Goal: Transaction & Acquisition: Purchase product/service

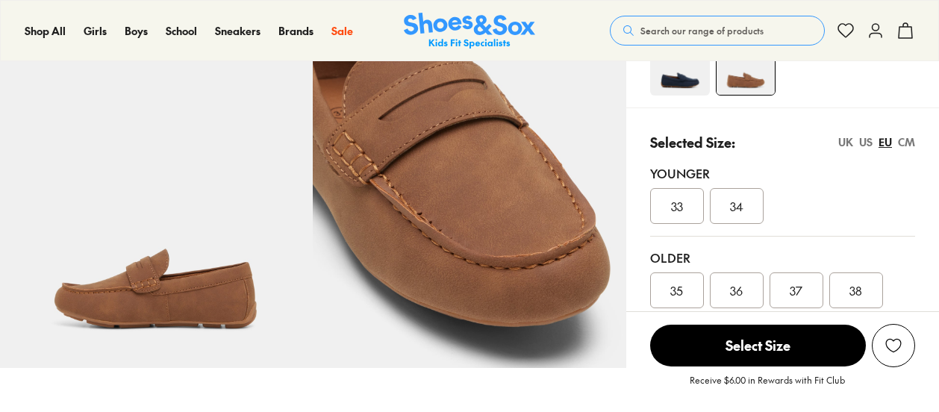
scroll to position [351, 0]
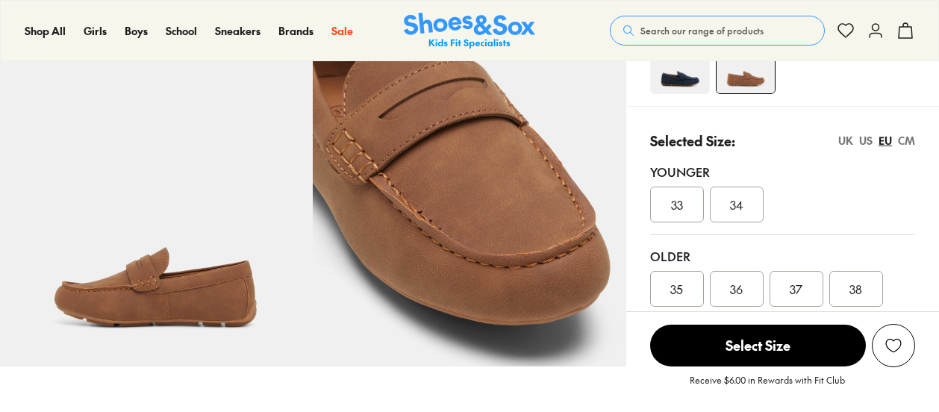
select select "*"
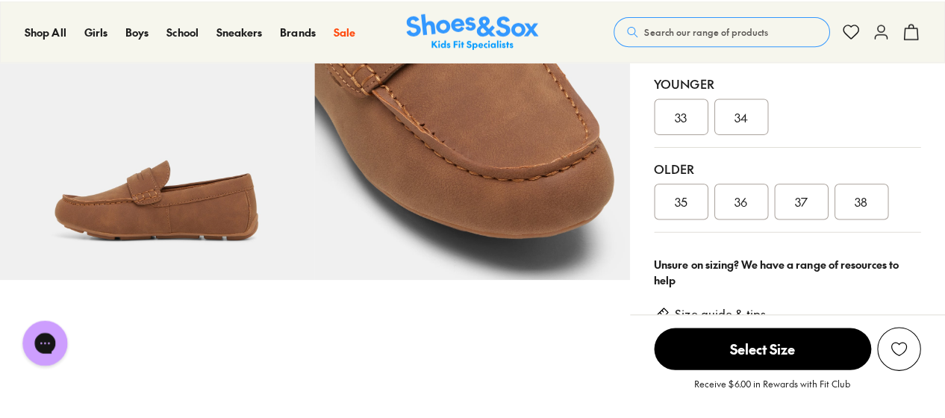
scroll to position [443, 0]
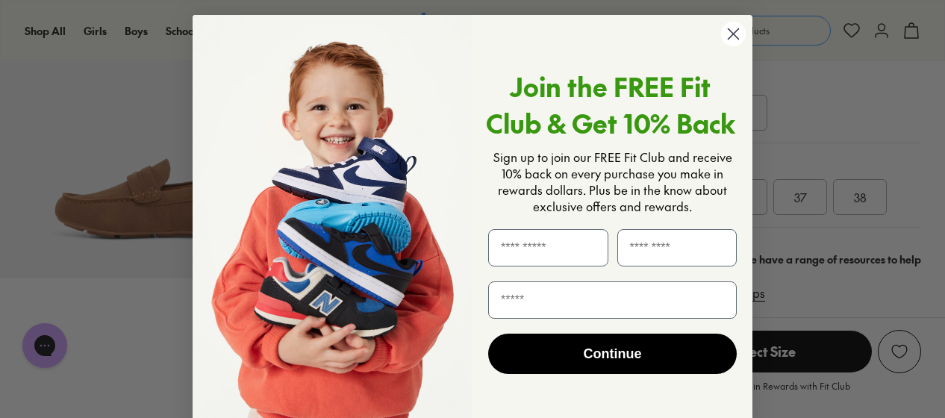
click at [740, 33] on circle "Close dialog" at bounding box center [733, 34] width 25 height 25
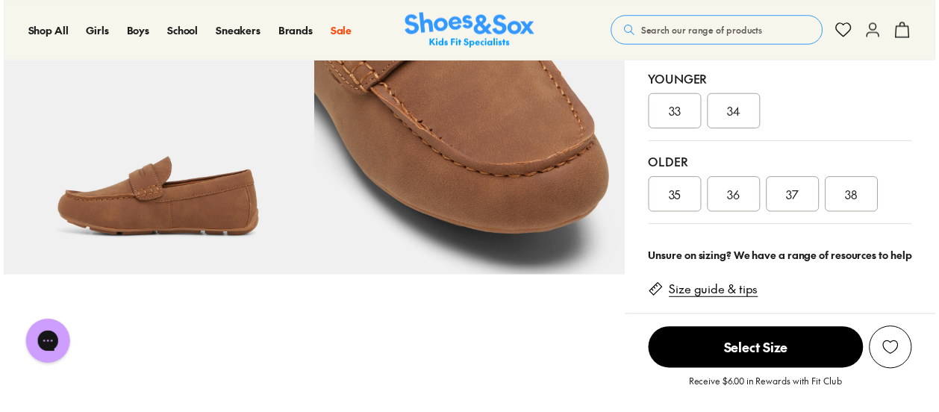
scroll to position [441, 0]
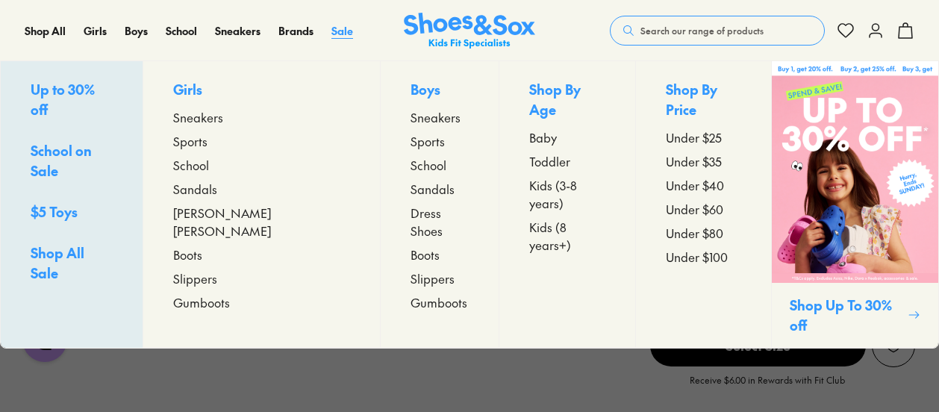
click at [345, 31] on span "Sale" at bounding box center [343, 30] width 22 height 15
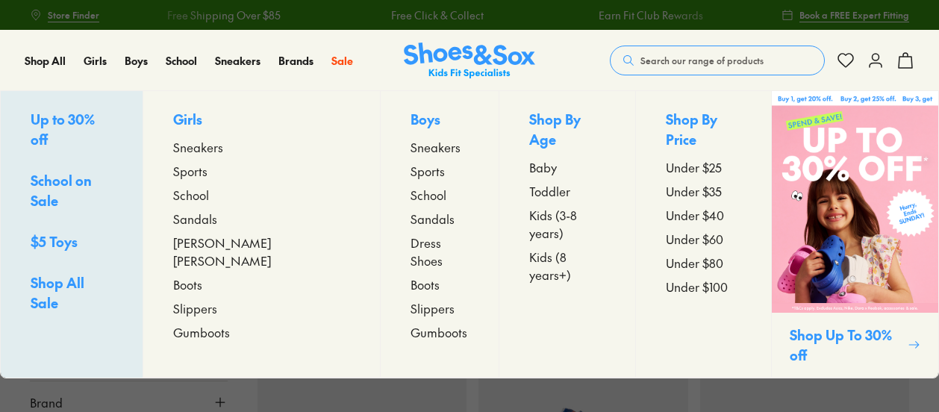
click at [411, 223] on span "Sandals" at bounding box center [433, 219] width 44 height 18
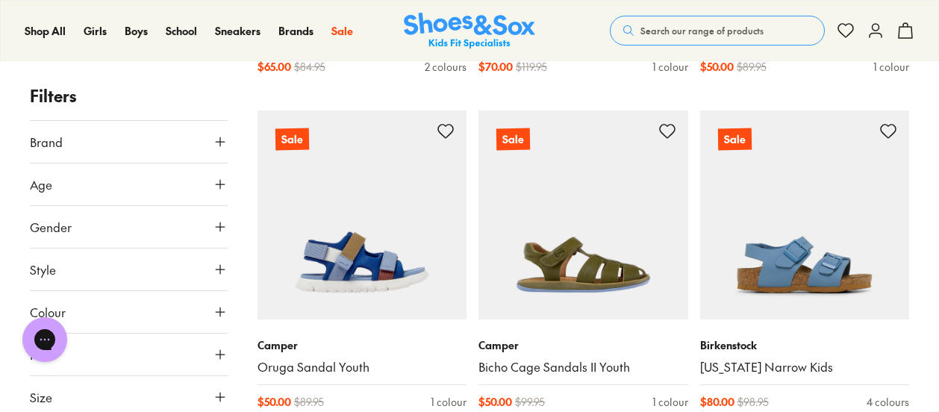
scroll to position [2543, 0]
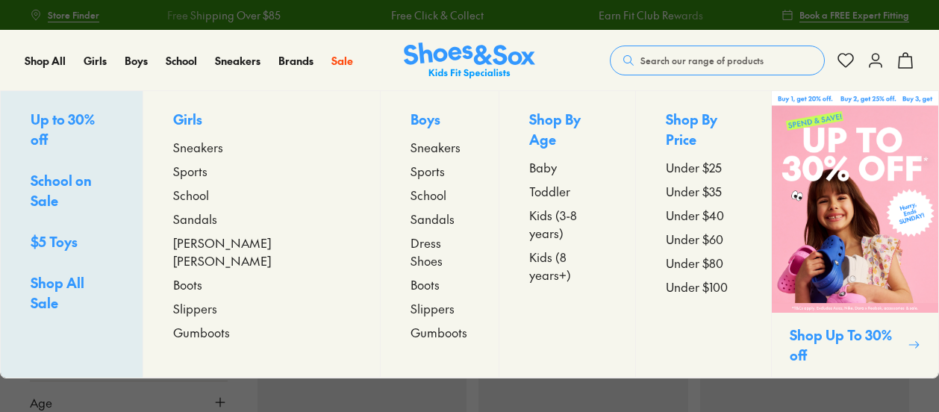
click at [529, 206] on span "Kids (3-8 years)" at bounding box center [567, 224] width 76 height 36
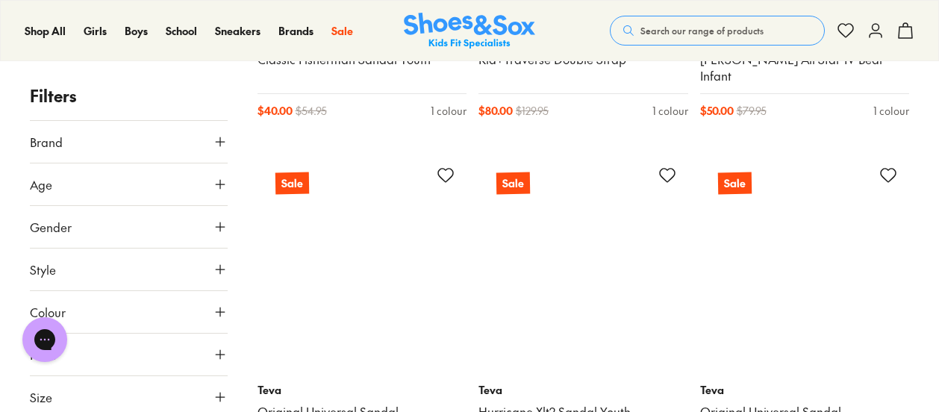
scroll to position [5913, 0]
